Goal: Communication & Community: Answer question/provide support

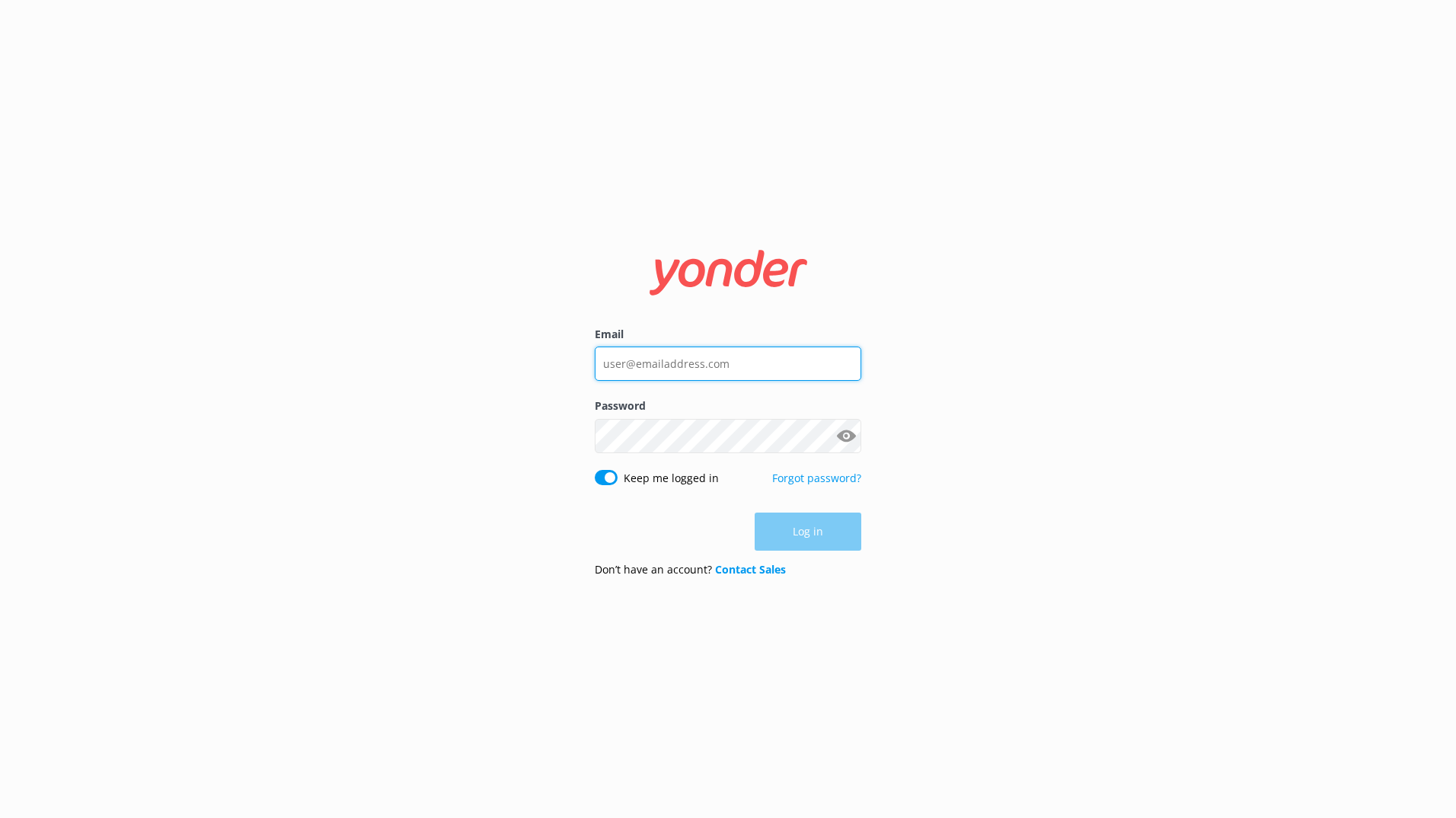
type input "[EMAIL_ADDRESS][DOMAIN_NAME]"
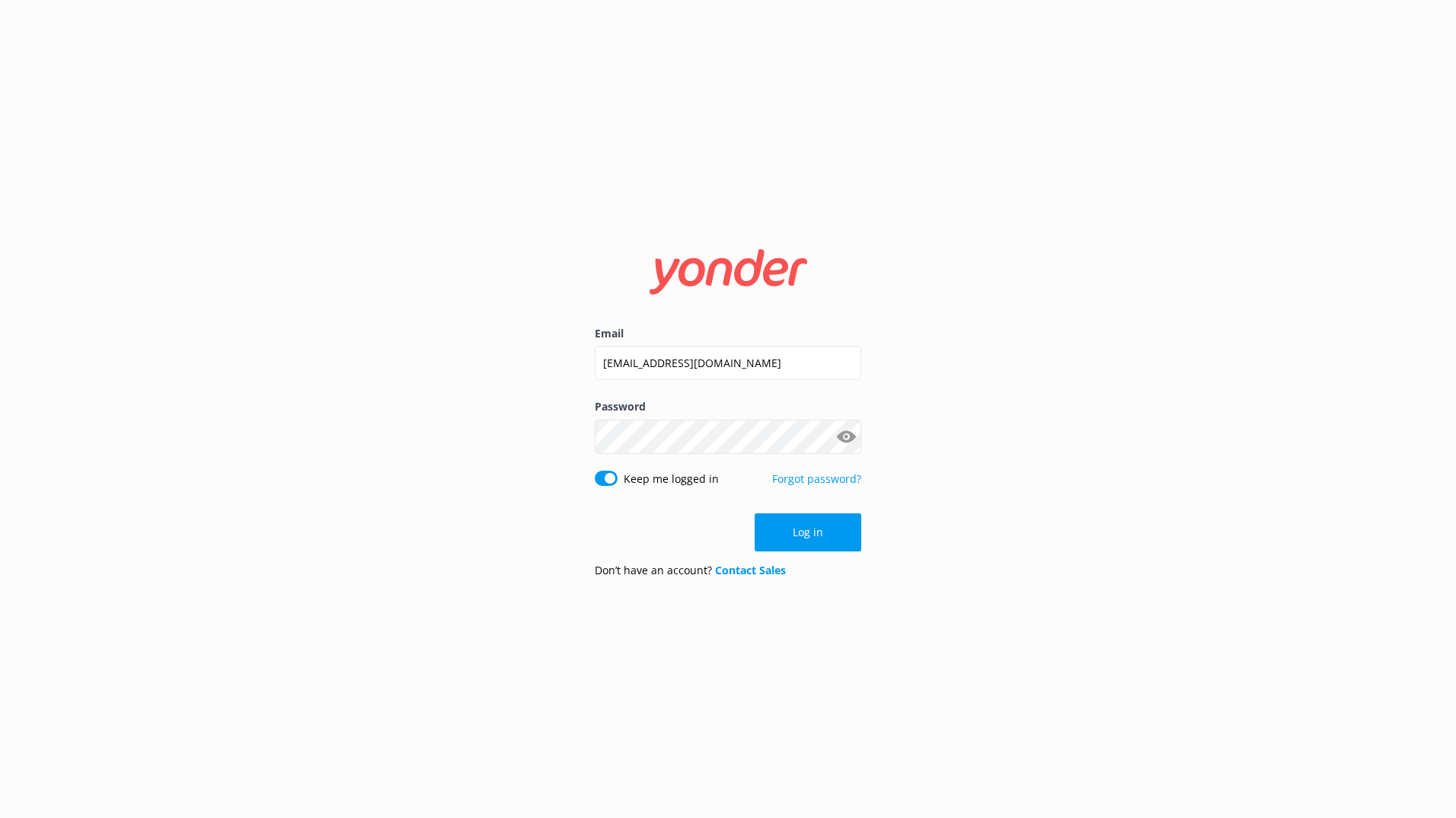
click at [820, 530] on div "Log in" at bounding box center [728, 531] width 266 height 38
click at [799, 531] on button "Log in" at bounding box center [808, 531] width 107 height 38
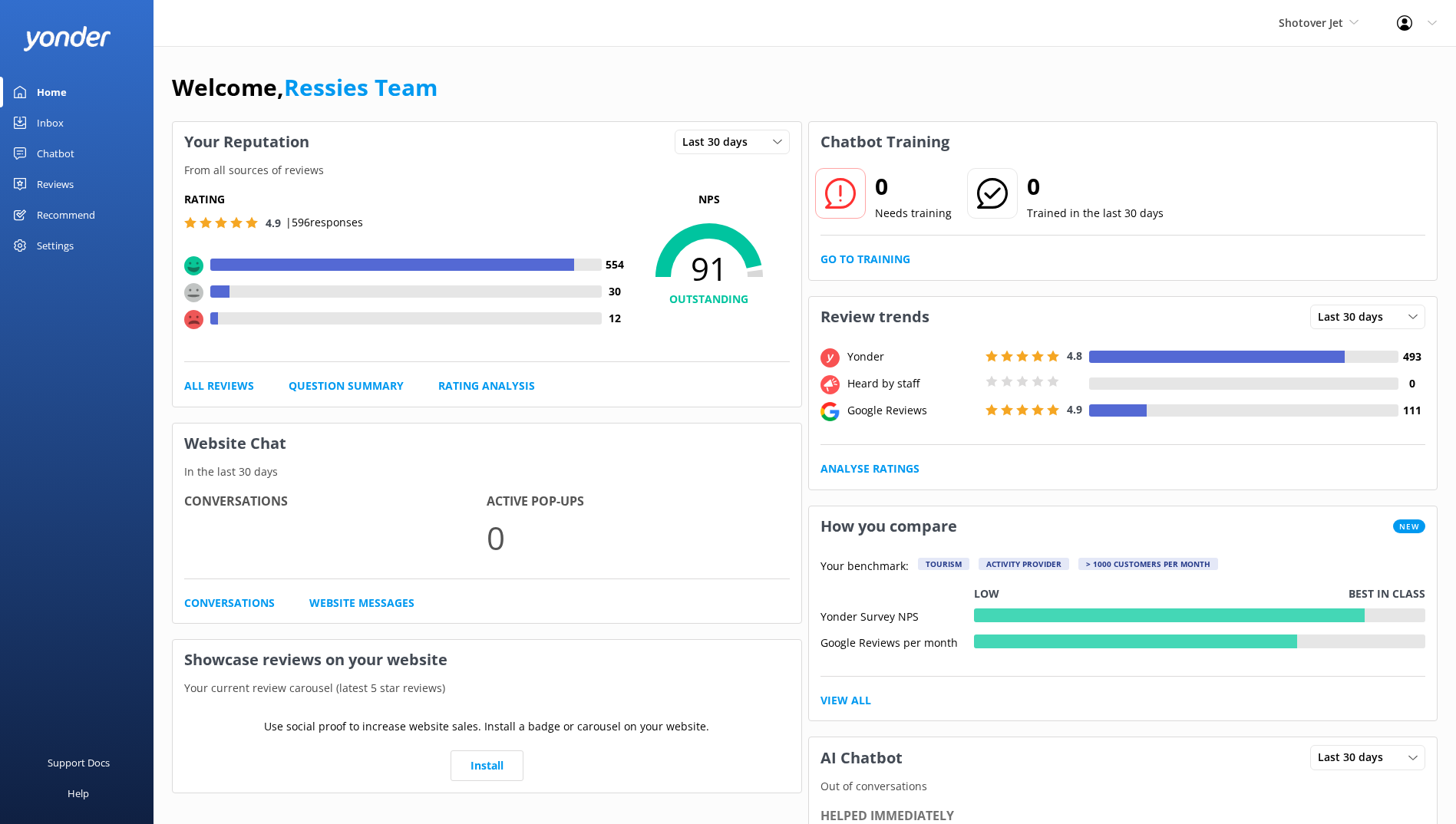
click at [52, 125] on div "Inbox" at bounding box center [50, 123] width 27 height 31
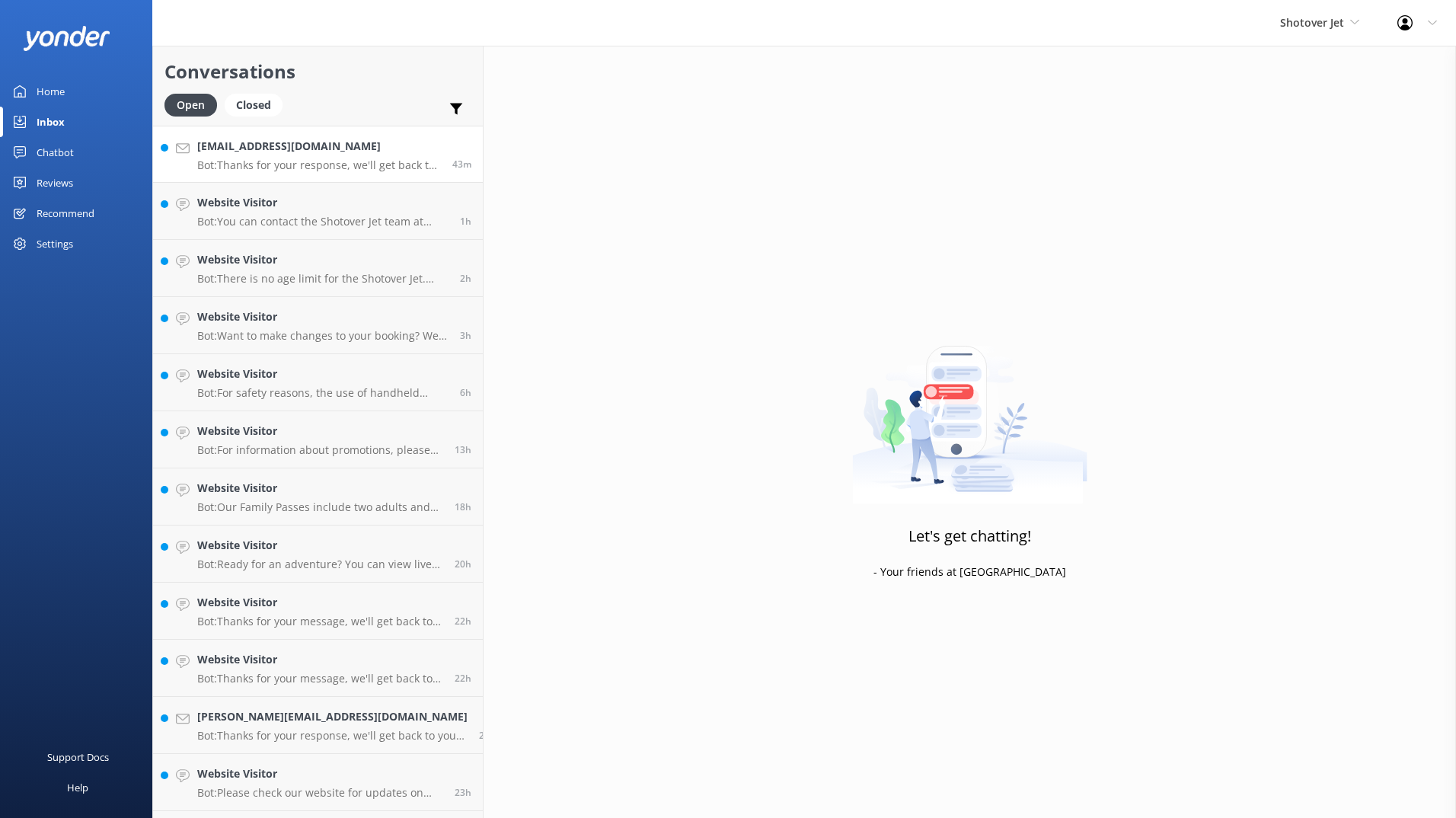
click at [309, 164] on p "Bot: Thanks for your response, we'll get back to you as soon as we can during o…" at bounding box center [319, 166] width 244 height 14
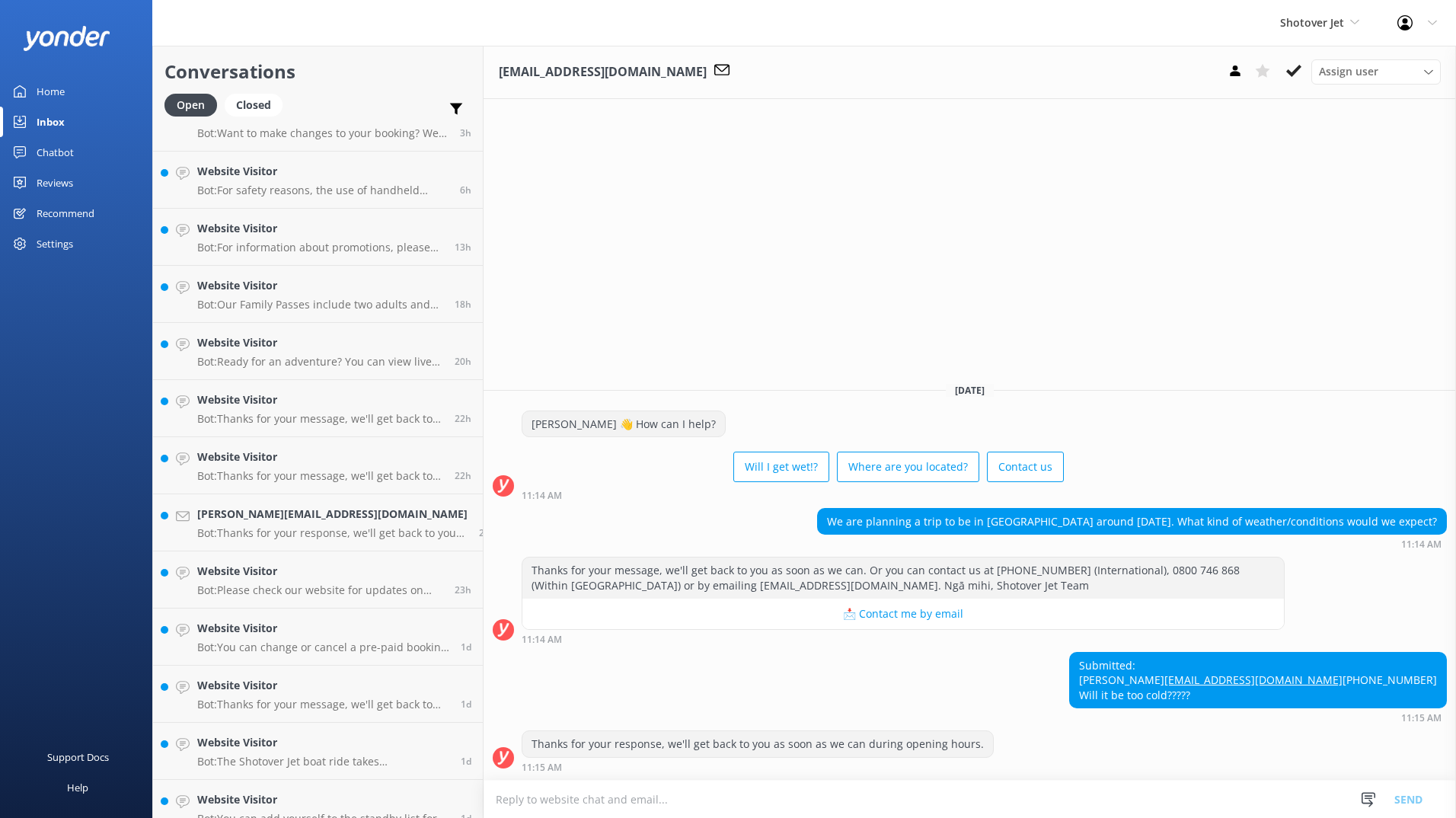
scroll to position [203, 0]
click at [281, 527] on p "Bot: Thanks for your response, we'll get back to you as soon as we can during o…" at bounding box center [332, 532] width 270 height 14
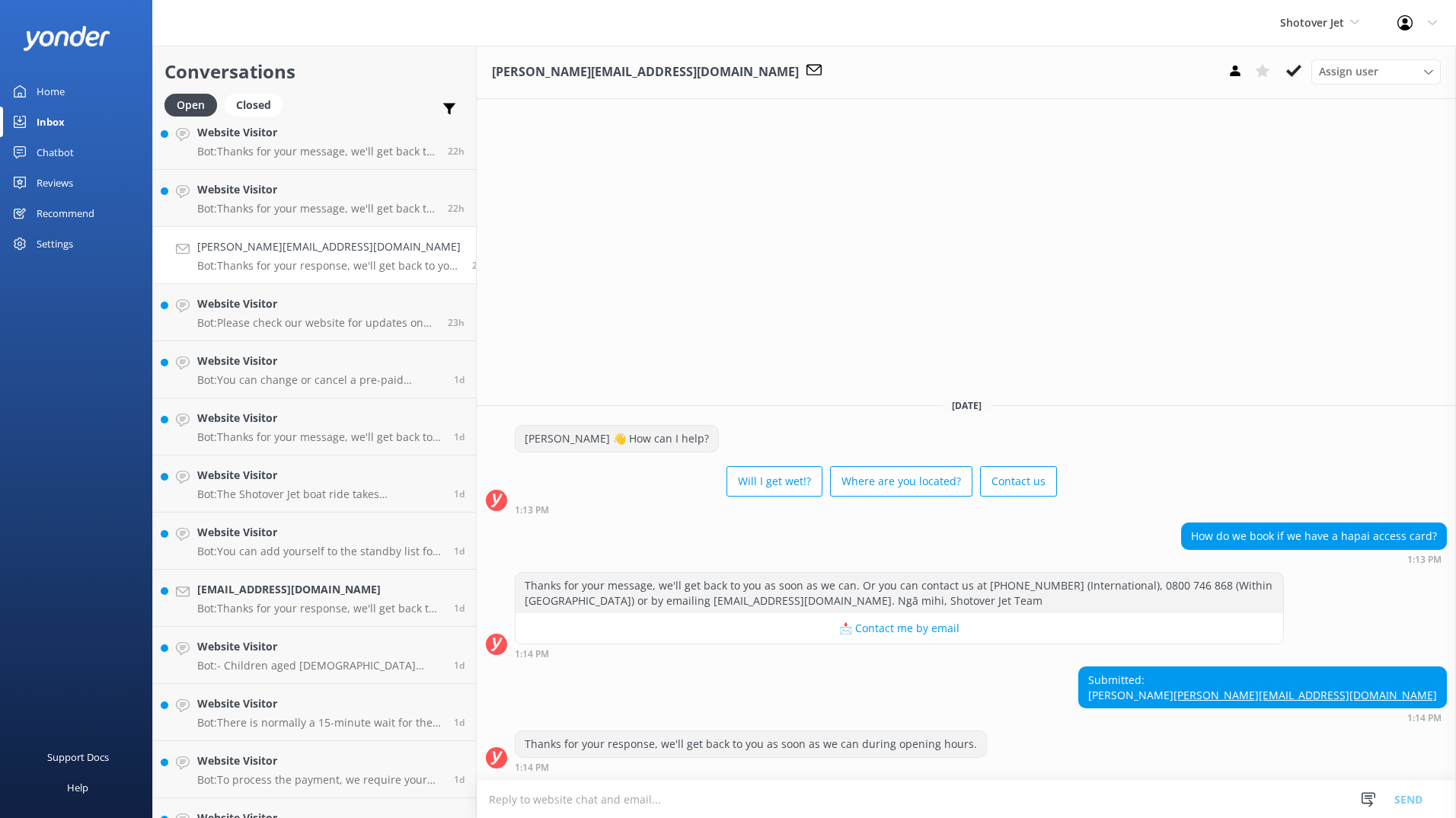
scroll to position [471, 0]
click at [281, 604] on p "Bot: Thanks for your response, we'll get back to you as soon as we can during o…" at bounding box center [320, 608] width 245 height 14
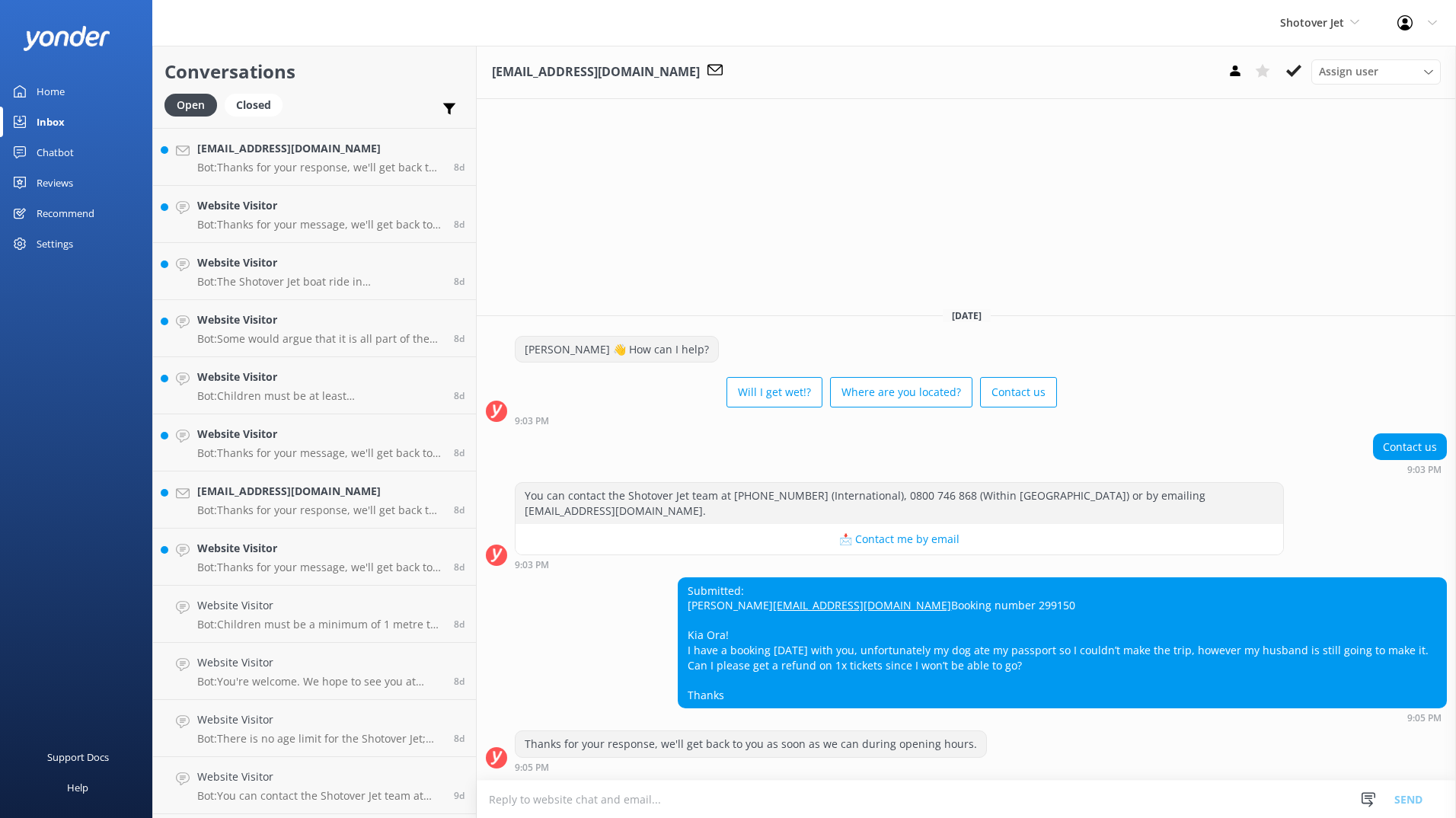
scroll to position [4106, 0]
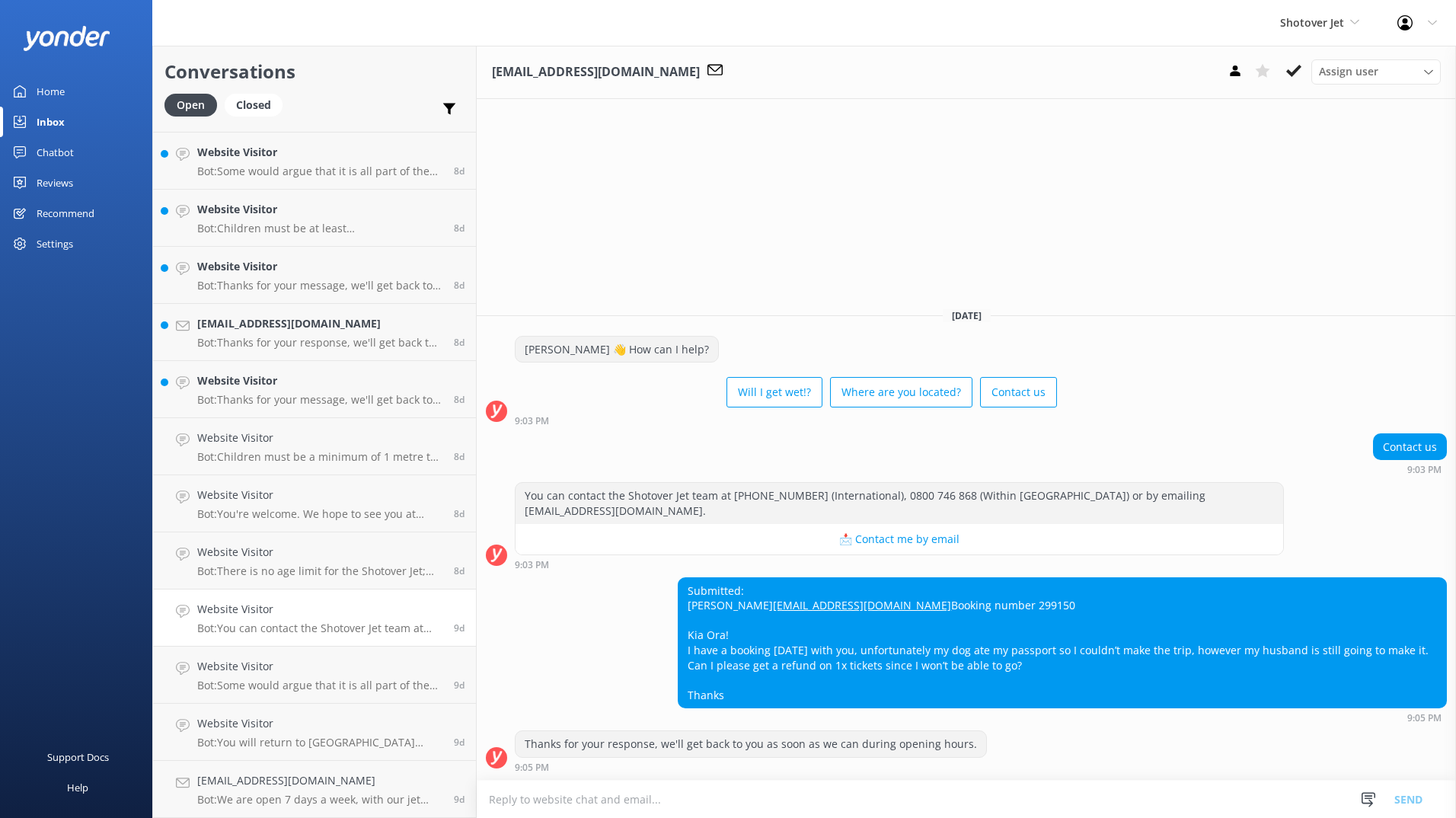
click at [324, 615] on h4 "Website Visitor" at bounding box center [320, 608] width 245 height 17
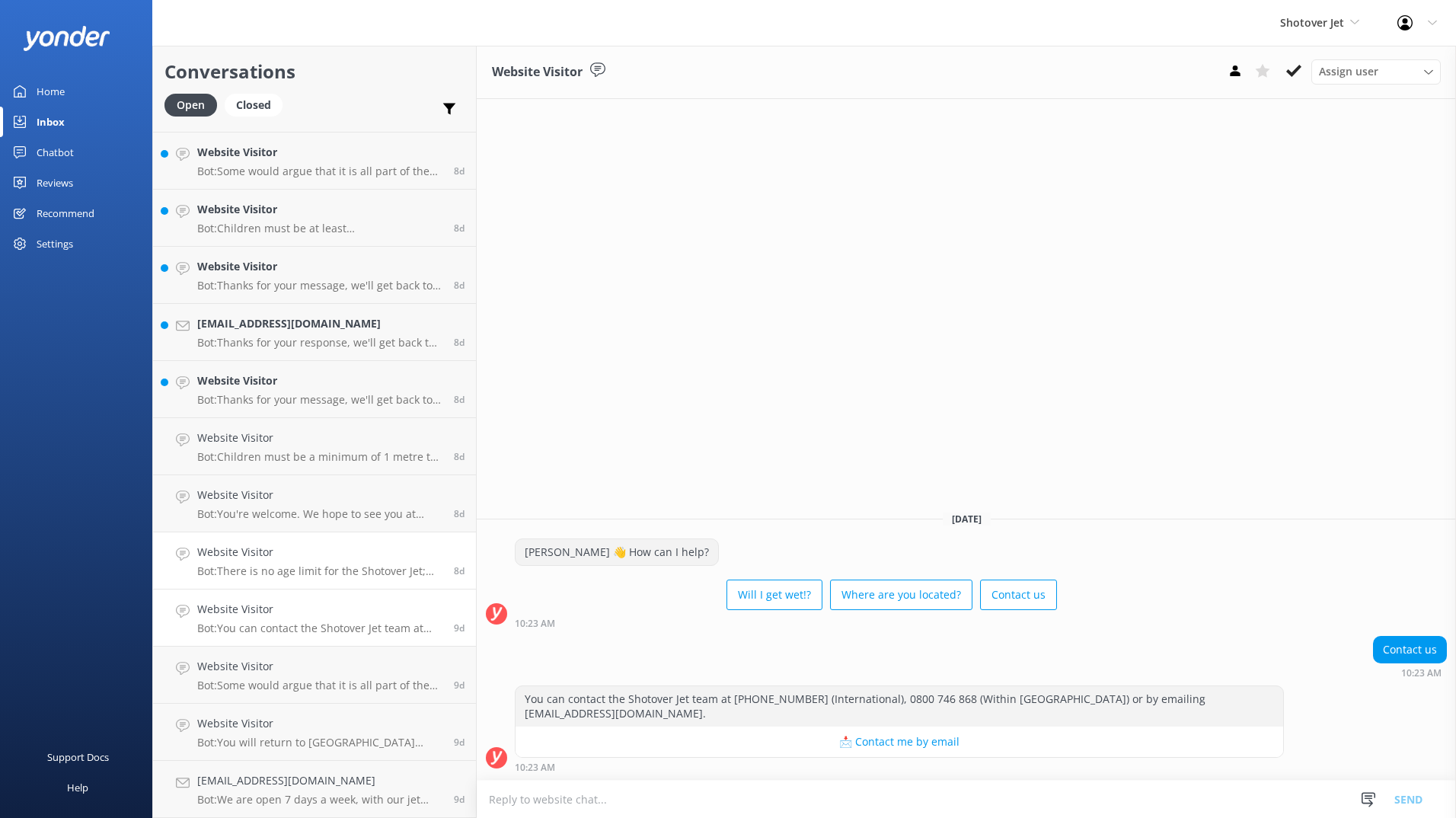
click at [324, 582] on link "Website Visitor Bot: There is no age limit for the Shotover Jet; however, passe…" at bounding box center [315, 560] width 323 height 57
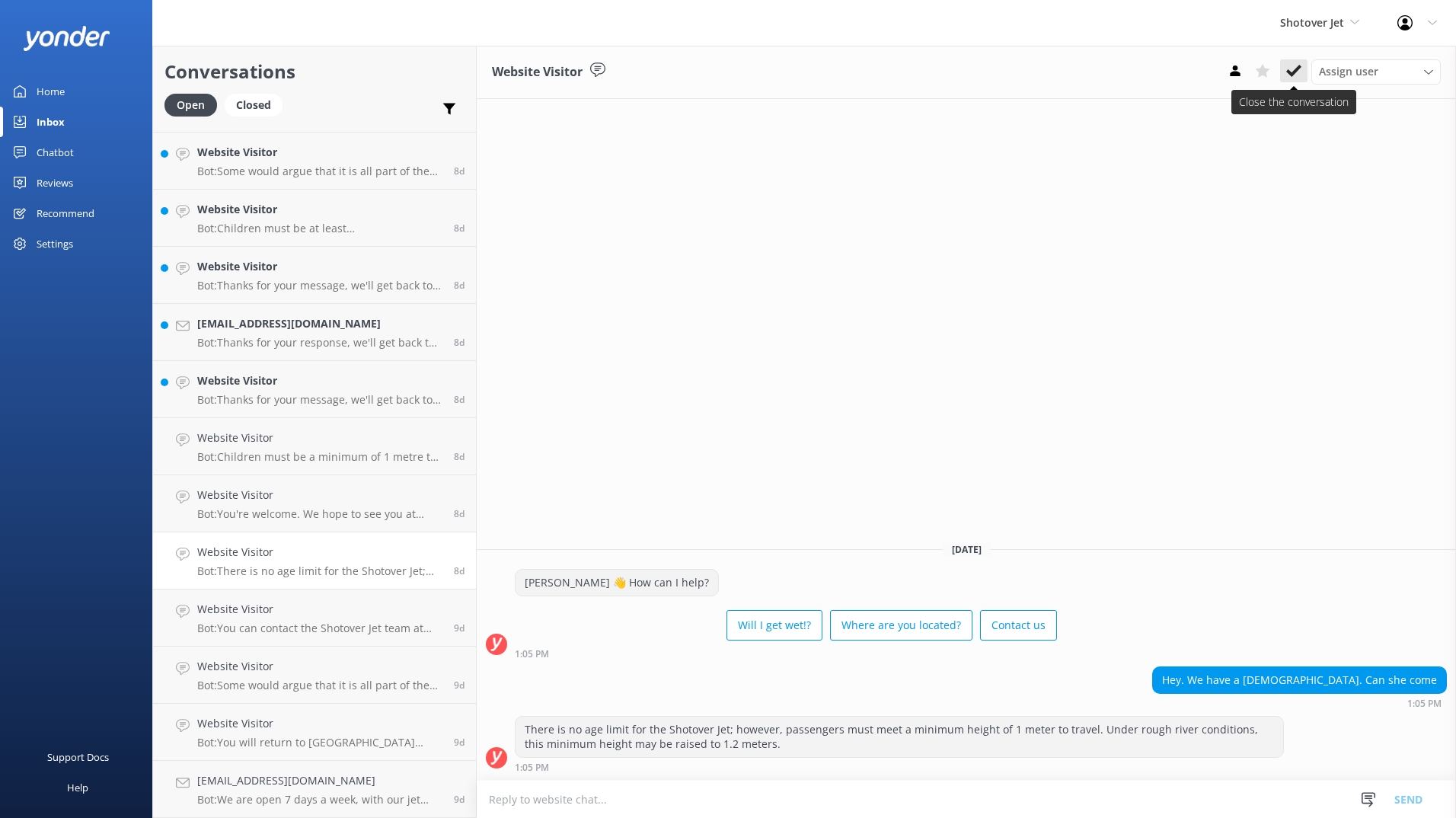
click at [1291, 78] on icon at bounding box center [1293, 70] width 15 height 15
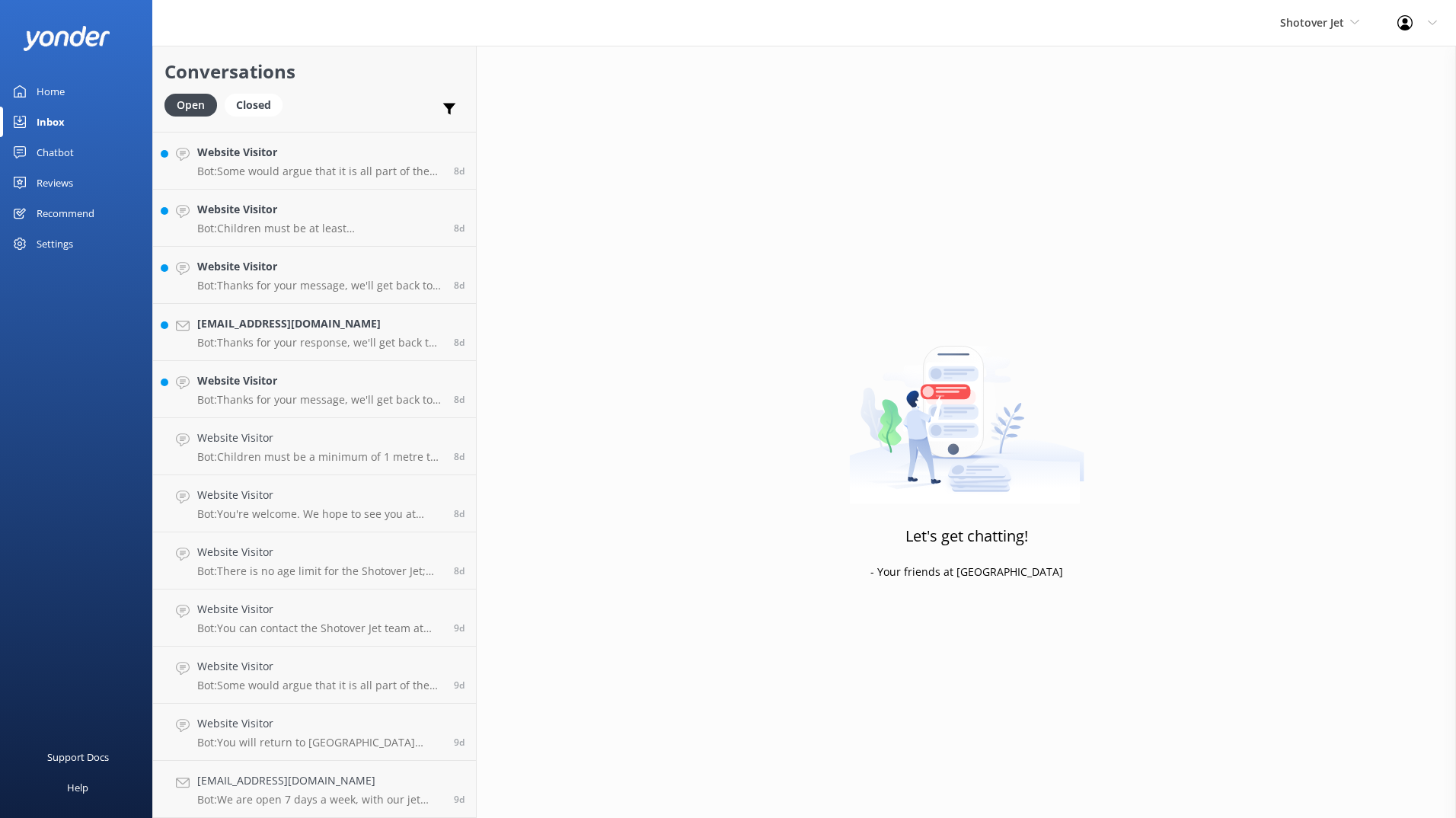
scroll to position [4048, 0]
click at [307, 802] on p "Bot: We are open 7 days a week, with our jet boats operating from 9:30am until …" at bounding box center [320, 800] width 245 height 14
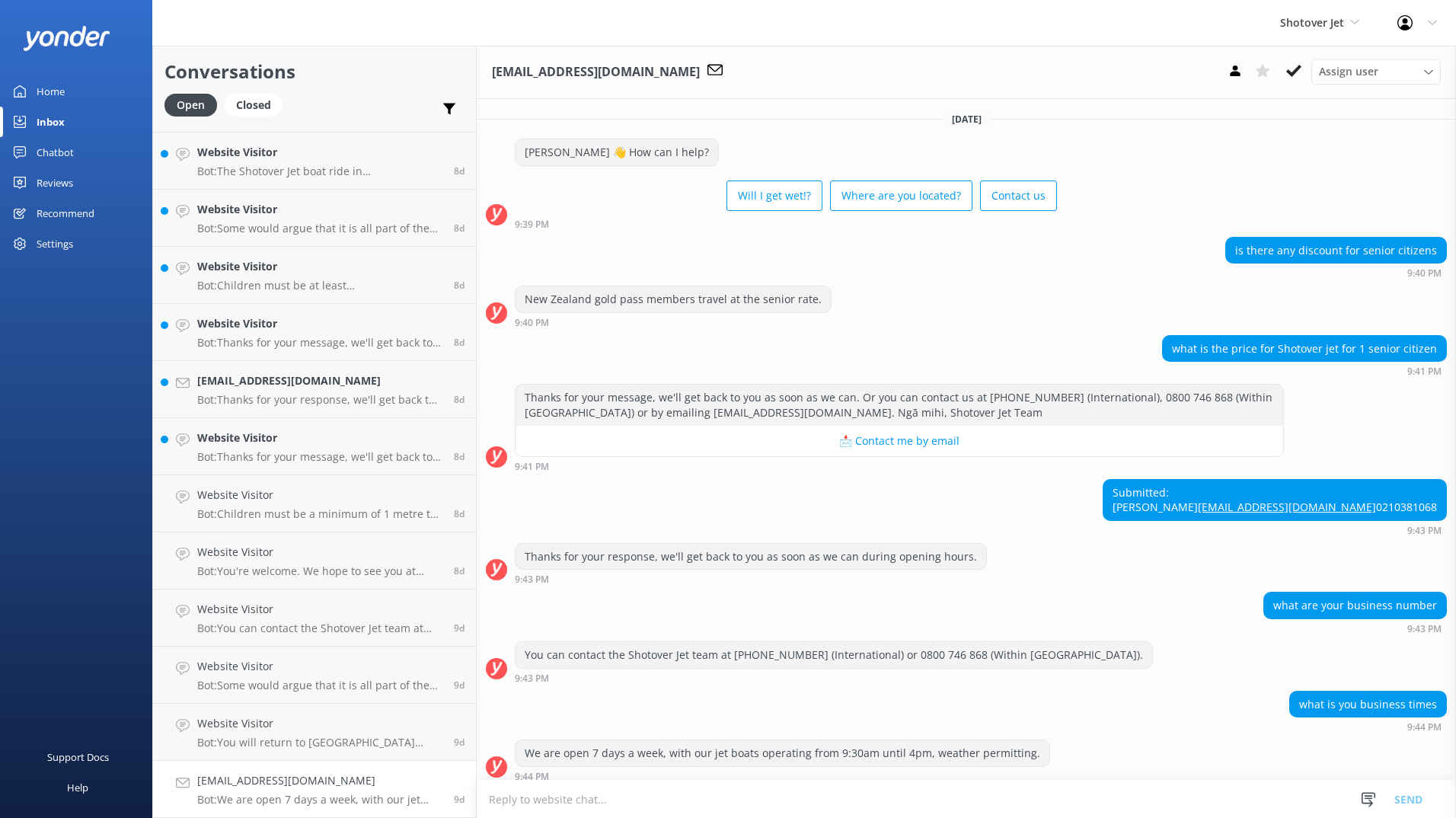
scroll to position [39, 0]
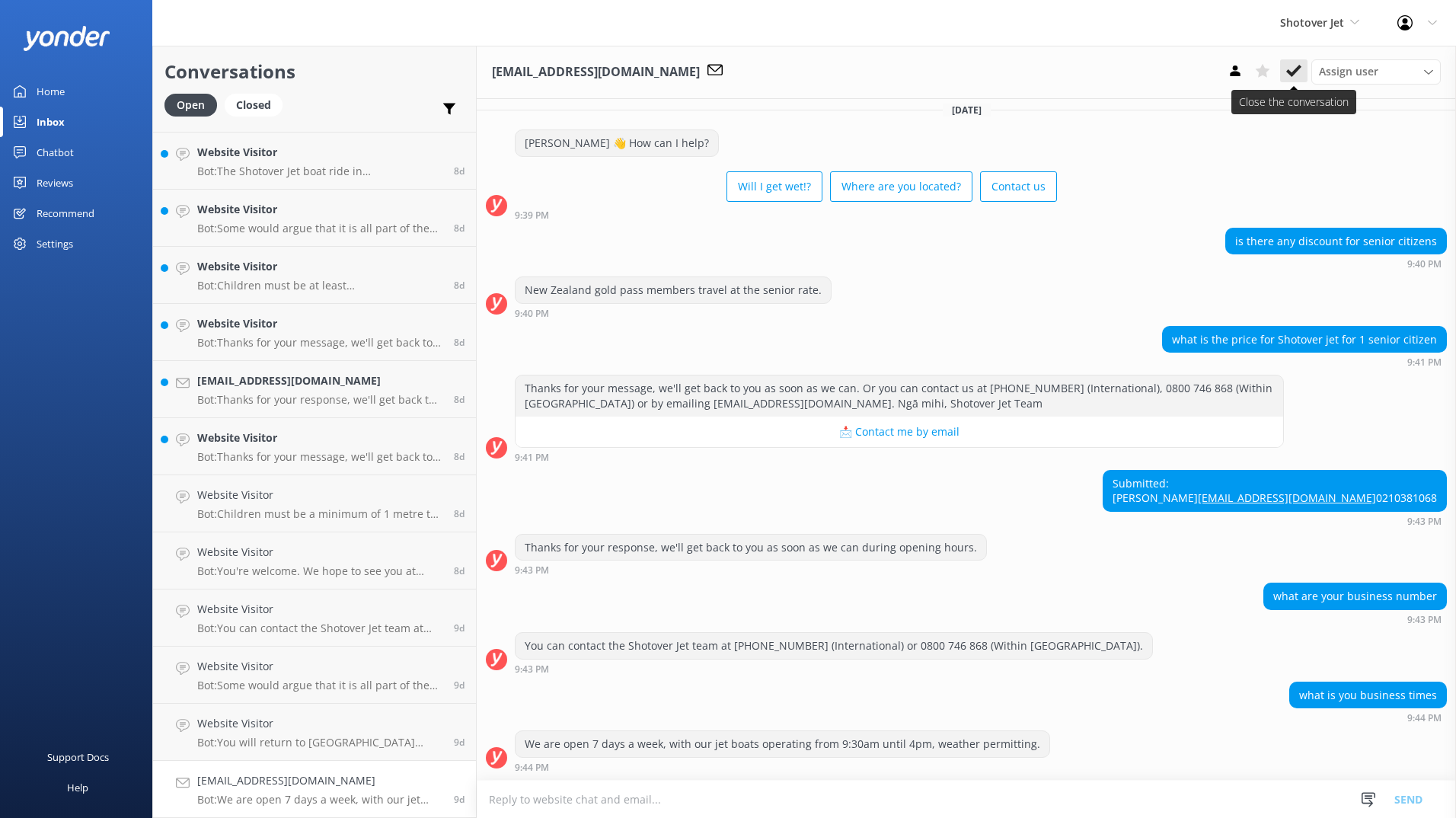
click at [1294, 69] on icon at bounding box center [1293, 70] width 15 height 15
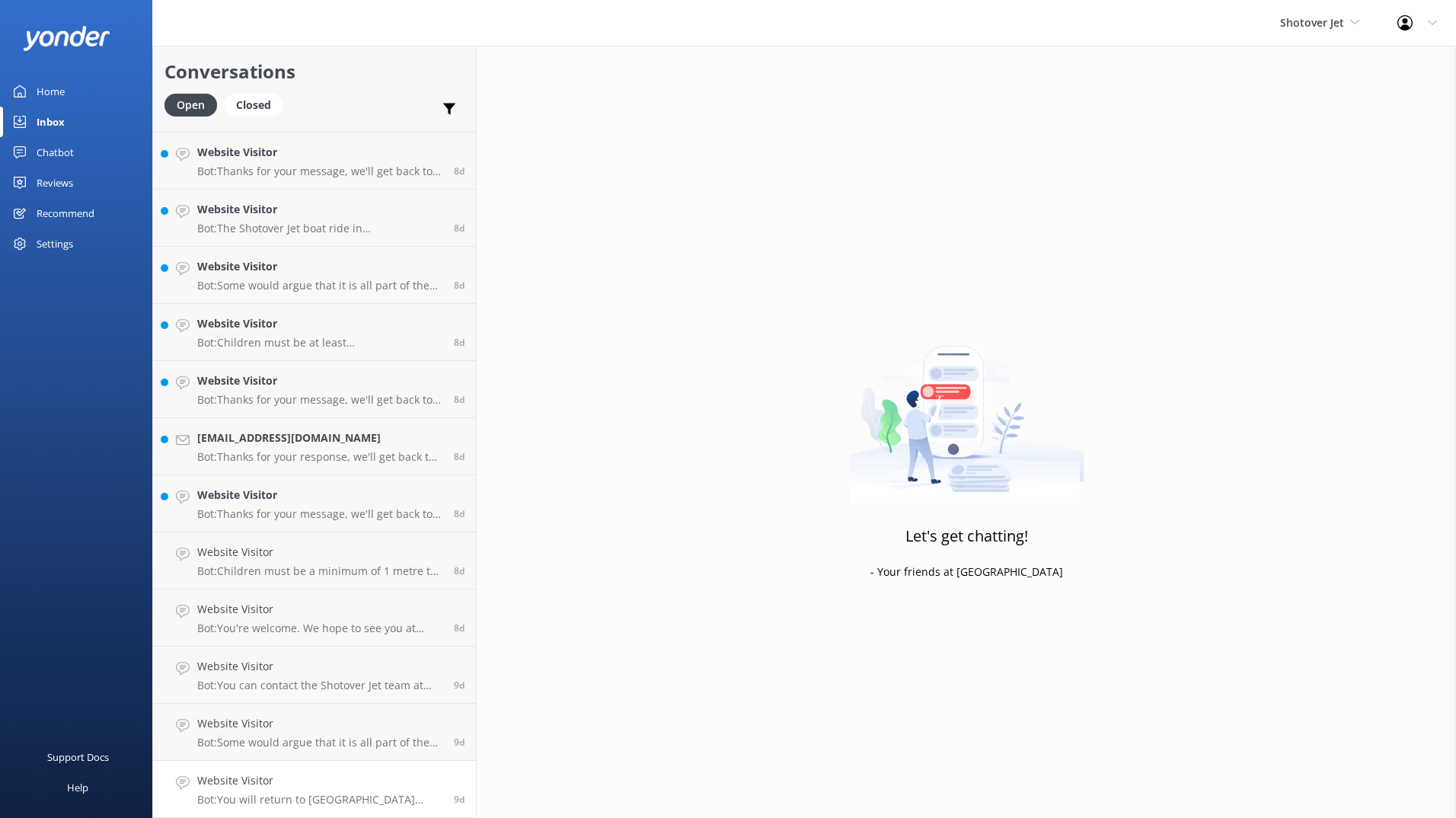
scroll to position [3991, 0]
click at [275, 779] on h4 "Website Visitor" at bounding box center [320, 780] width 245 height 17
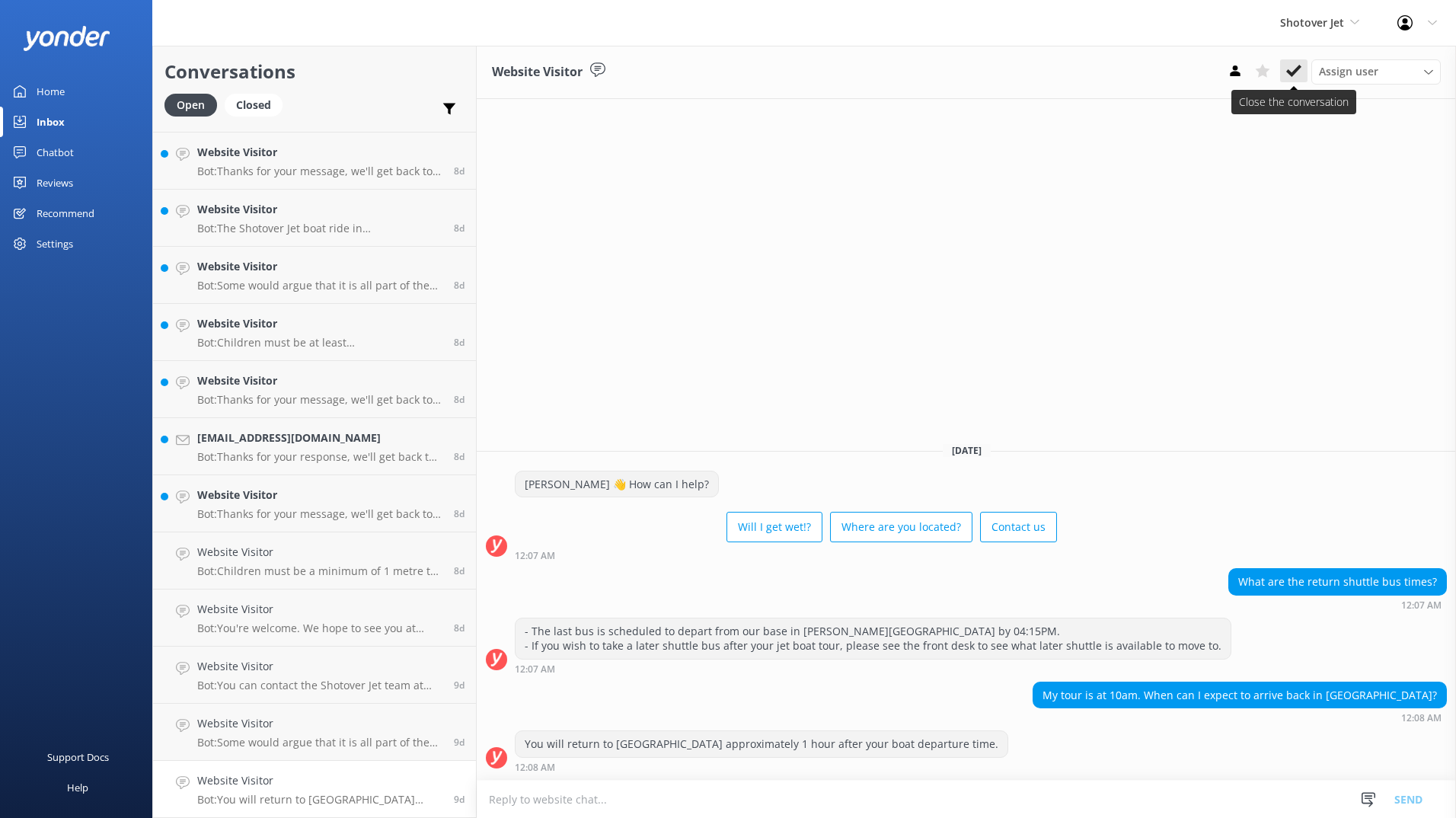
click at [1283, 68] on button at bounding box center [1293, 71] width 27 height 23
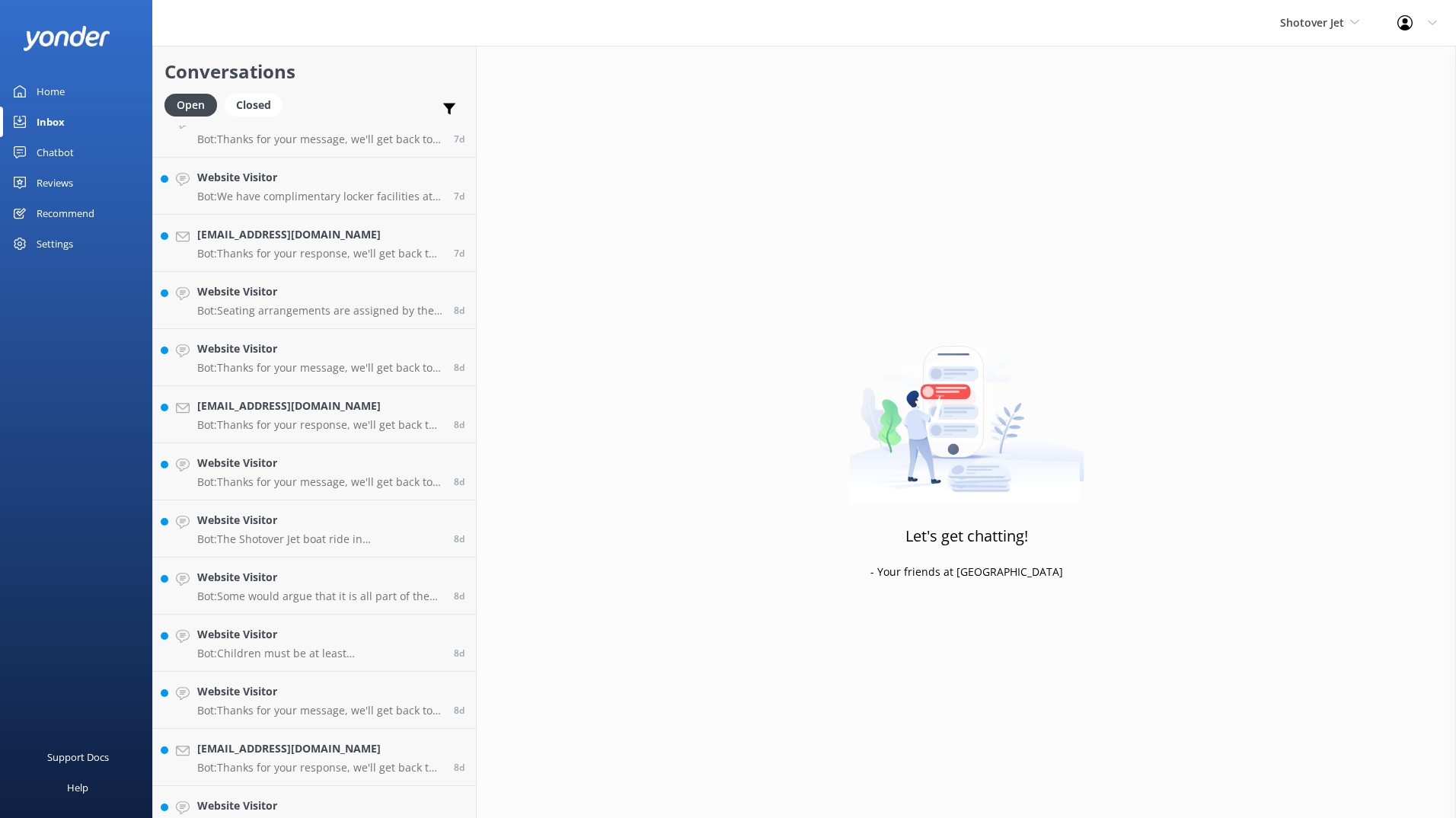
scroll to position [3680, 0]
click at [266, 433] on link "[EMAIL_ADDRESS][DOMAIN_NAME] Bot: Thanks for your response, we'll get back to y…" at bounding box center [315, 415] width 323 height 57
